Goal: Transaction & Acquisition: Purchase product/service

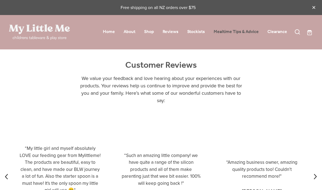
click at [238, 31] on link "Mealtime Tips & Advice" at bounding box center [236, 32] width 45 height 8
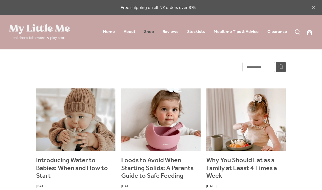
click at [148, 32] on link "Shop" at bounding box center [149, 32] width 10 height 8
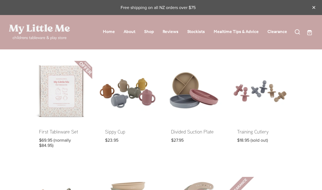
click at [59, 132] on link at bounding box center [62, 108] width 61 height 95
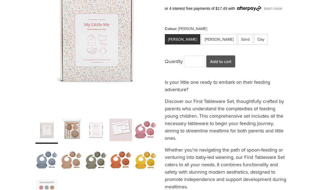
scroll to position [98, 0]
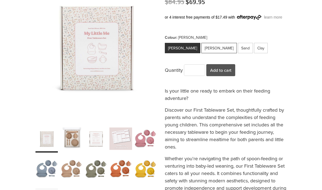
click at [206, 49] on div "Winter Sky" at bounding box center [218, 48] width 35 height 10
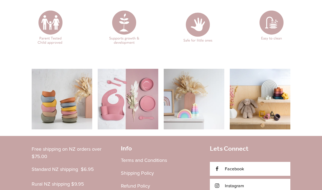
scroll to position [920, 0]
